Goal: Check status: Check status

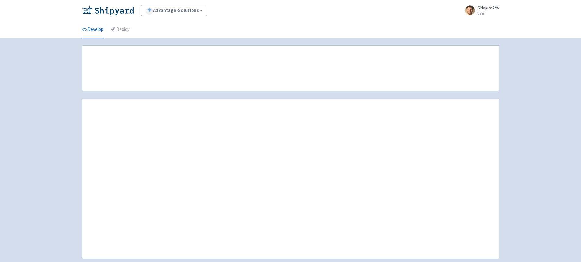
click at [49, 114] on div "Advantage-Solutions View Organizations GNajeraAdv User Profile Sign out Develop" at bounding box center [290, 136] width 581 height 273
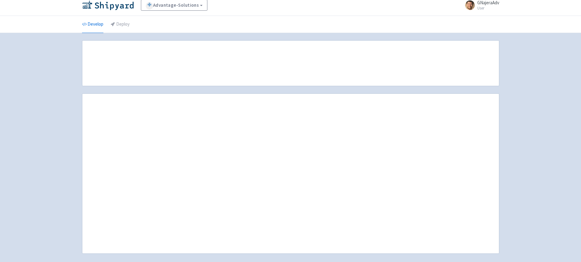
scroll to position [12, 0]
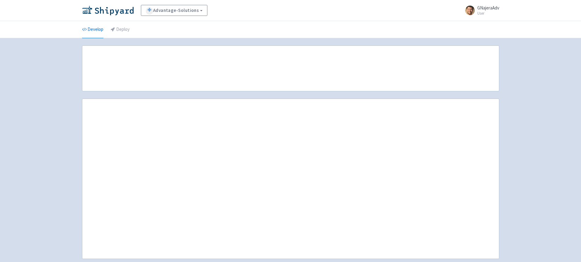
click at [555, 90] on div "Advantage-Solutions View Organizations GNajeraAdv User Profile Sign out Develop" at bounding box center [290, 136] width 581 height 273
